Goal: Task Accomplishment & Management: Manage account settings

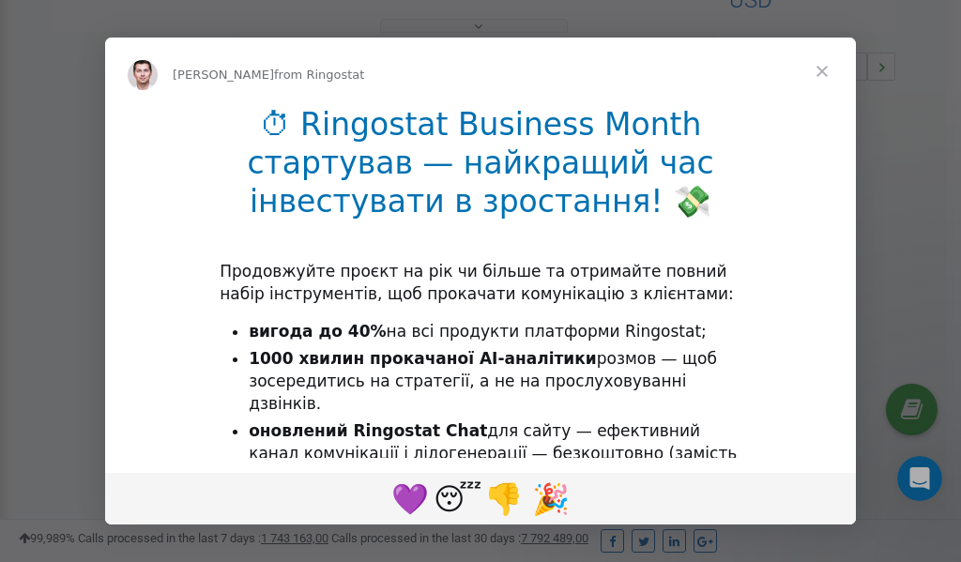
click at [826, 71] on span "Close" at bounding box center [822, 72] width 68 height 68
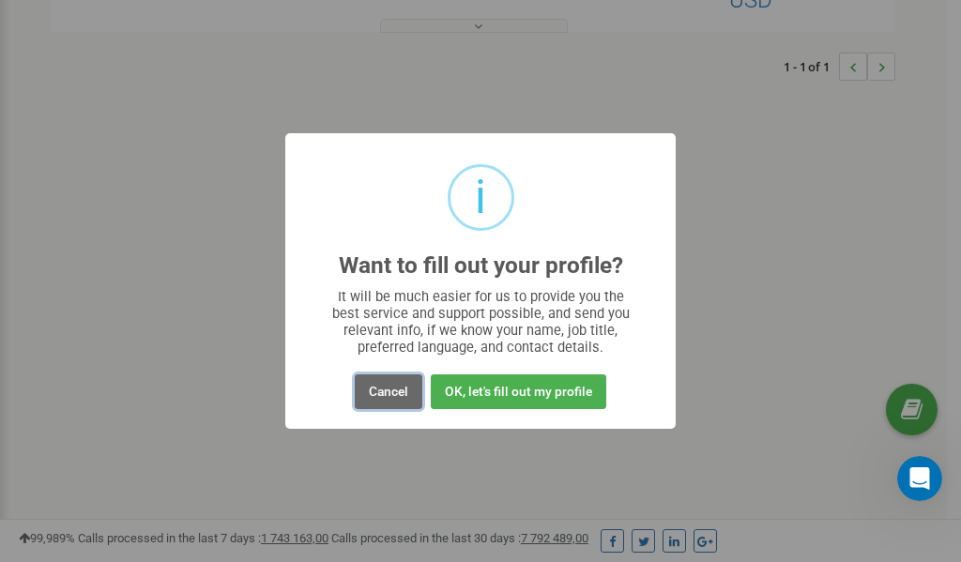
click at [388, 393] on button "Cancel" at bounding box center [389, 391] width 68 height 35
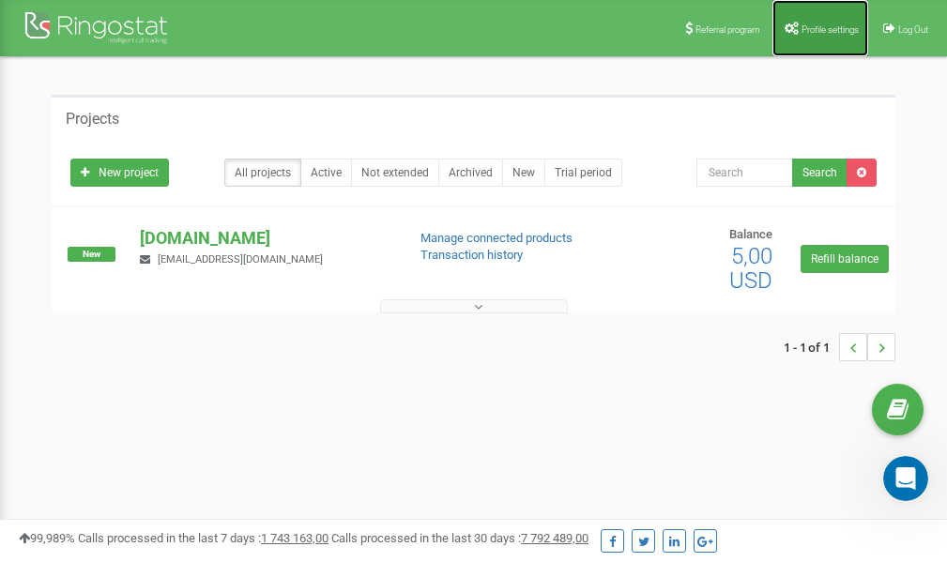
click at [812, 33] on span "Profile settings" at bounding box center [829, 29] width 57 height 10
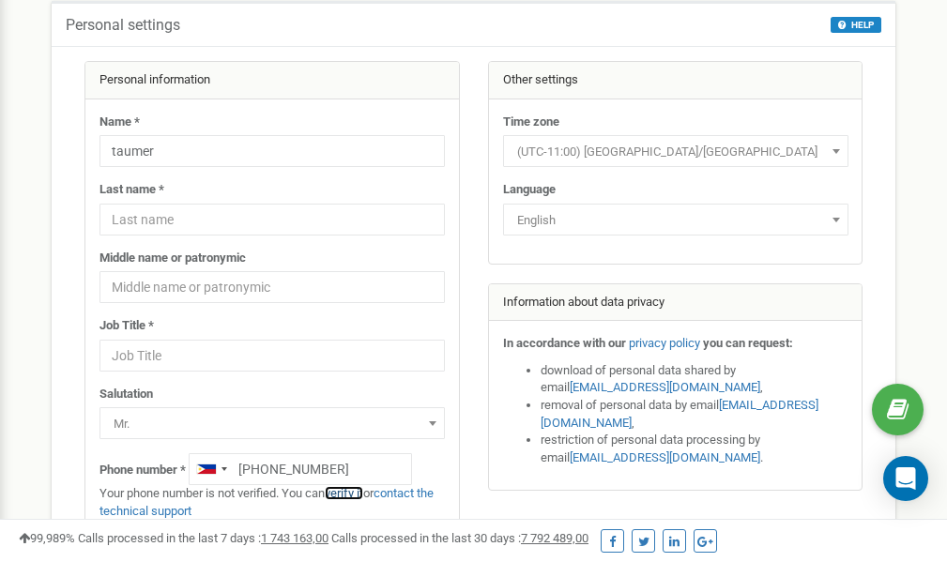
click at [348, 495] on link "verify it" at bounding box center [344, 493] width 38 height 14
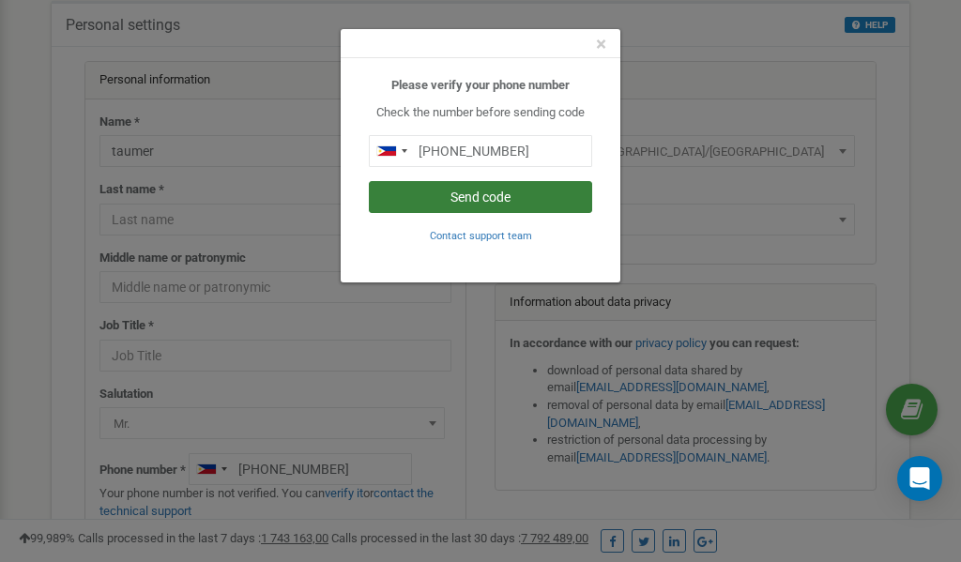
click at [467, 197] on button "Send code" at bounding box center [480, 197] width 223 height 32
